Goal: Browse casually

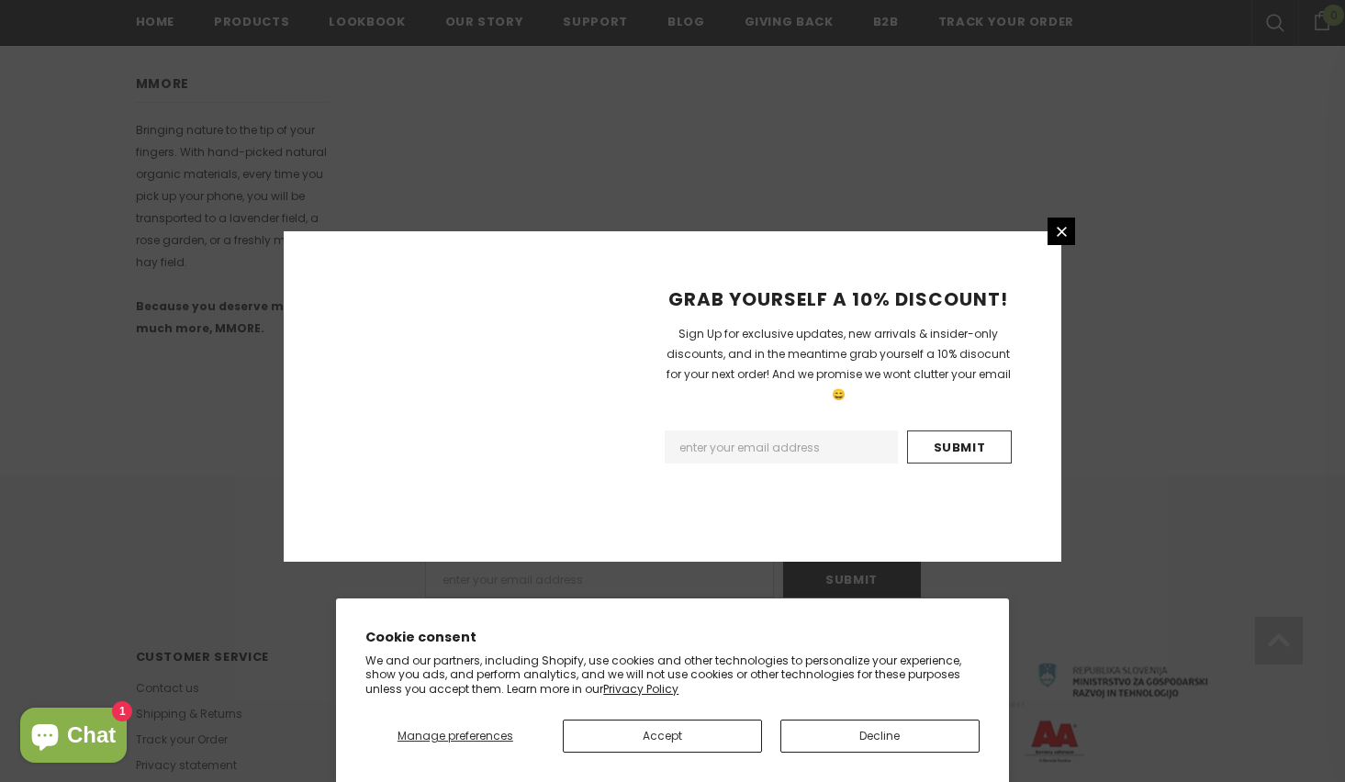
scroll to position [1099, 0]
